Goal: Information Seeking & Learning: Learn about a topic

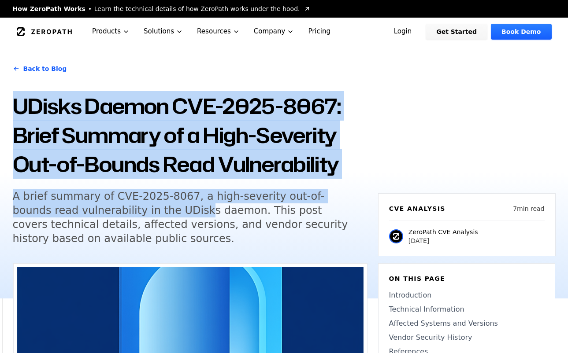
drag, startPoint x: 17, startPoint y: 109, endPoint x: 279, endPoint y: 160, distance: 267.2
click at [132, 207] on div "Back to Blog UDisks Daemon CVE-2025-8067: Brief Summary of a High-Severity Out-…" at bounding box center [284, 172] width 564 height 253
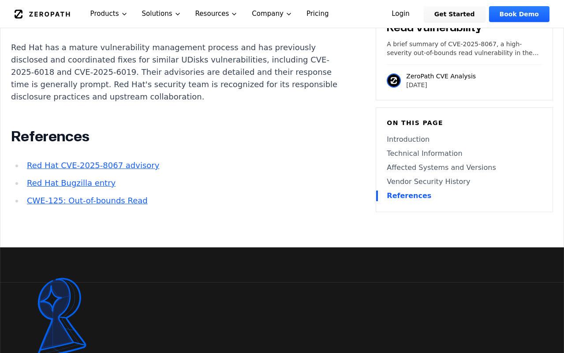
scroll to position [1162, 0]
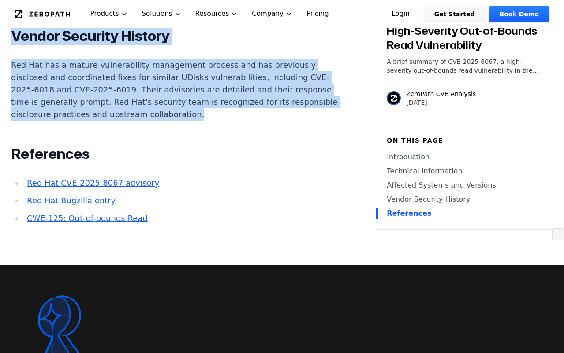
click at [226, 119] on p "Red Hat has a mature vulnerability management process and has previously disclo…" at bounding box center [175, 90] width 328 height 62
copy main "UDisks Daemon CVE-2025-8067: Brief Summary of a High-Severity Out-of-Bounds Rea…"
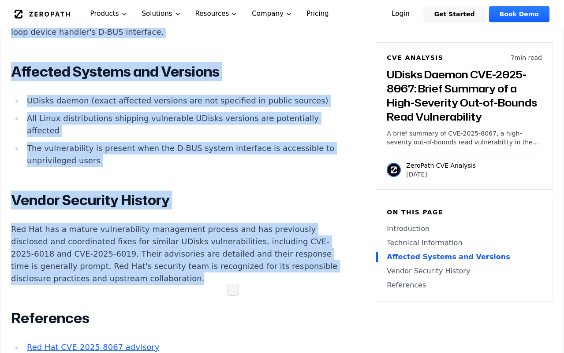
scroll to position [986, 0]
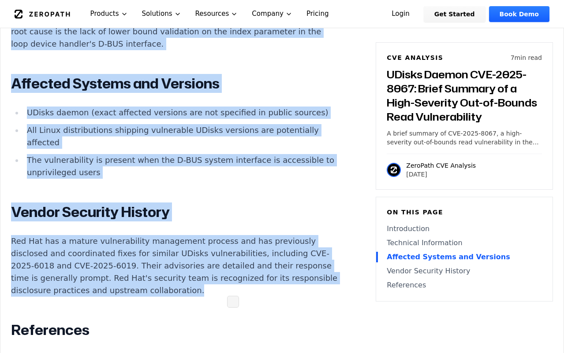
click at [343, 84] on article "Introduction Privilege escalation and service disruption on Linux systems can h…" at bounding box center [188, 14] width 354 height 784
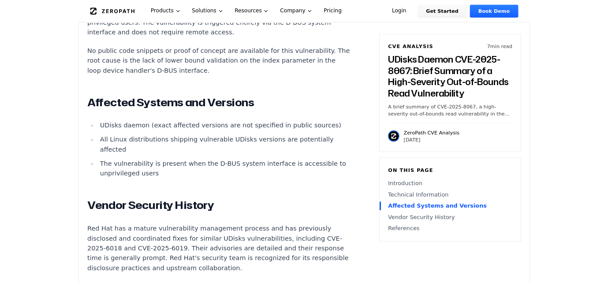
scroll to position [941, 0]
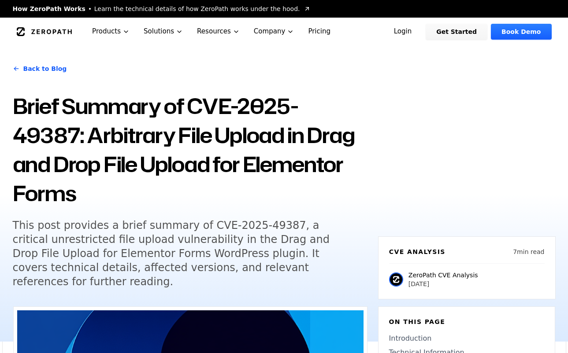
click at [363, 34] on div "ZeroPath Products Solutions Resources Company Pricing" at bounding box center [200, 32] width 367 height 28
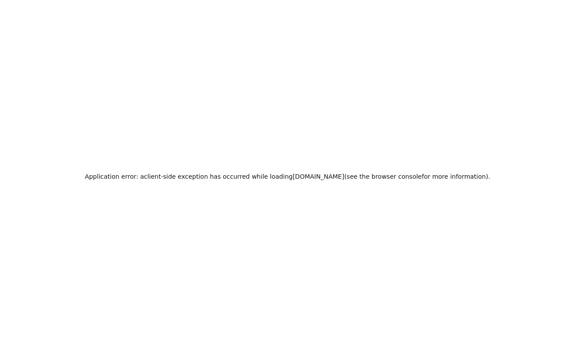
click at [568, 112] on html "原文 この翻訳を評価してください いただいたフィードバックは Google 翻訳の改善に役立てさせていただきます Application error: a c…" at bounding box center [287, 176] width 575 height 353
click at [274, 58] on div "アプリケーション エラー: zeropath.com の 読み込み中に クライアント側の例外が発生しました ( 詳細については、 ブラウザー コンソールを参照…" at bounding box center [287, 176] width 575 height 353
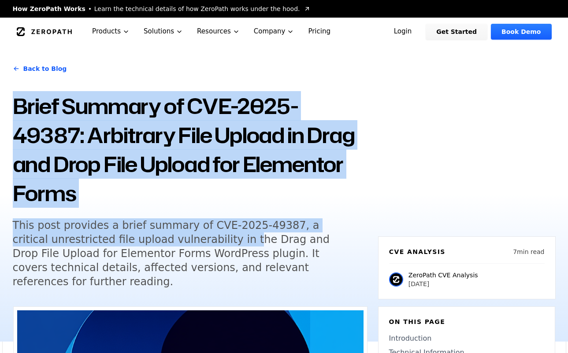
drag, startPoint x: 11, startPoint y: 108, endPoint x: 198, endPoint y: 241, distance: 229.3
click at [198, 241] on div "Back to Blog Brief Summary of CVE-2025-49387: Arbitrary File Upload in Drag and…" at bounding box center [284, 194] width 564 height 296
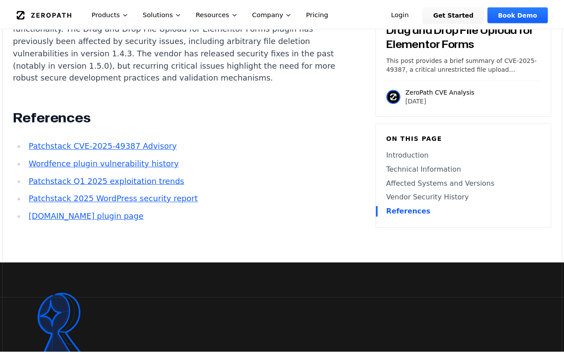
scroll to position [1213, 0]
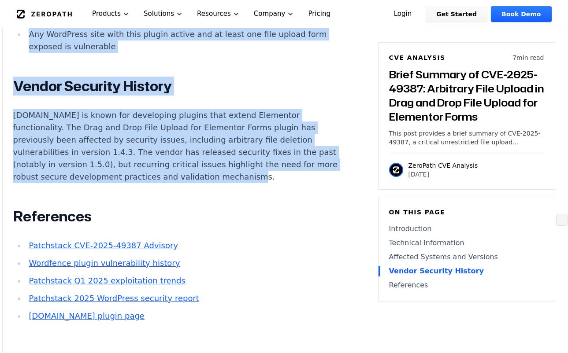
click at [268, 167] on p "[DOMAIN_NAME] is known for developing plugins that extend Elementor functionali…" at bounding box center [177, 146] width 328 height 74
copy main "Brief Summary of CVE-2025-49387: Arbitrary File Upload in Drag and Drop File Up…"
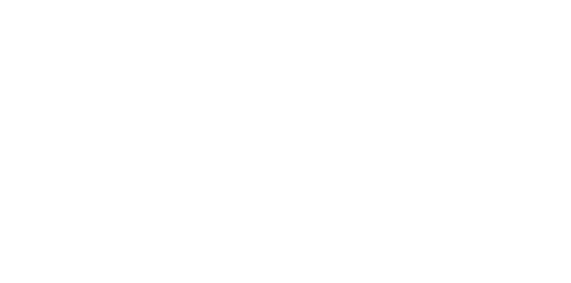
scroll to position [0, 0]
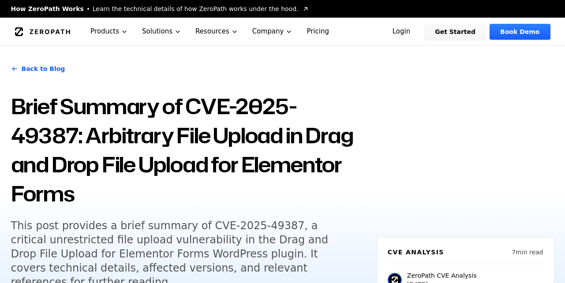
scroll to position [763, 0]
